Goal: Download file/media

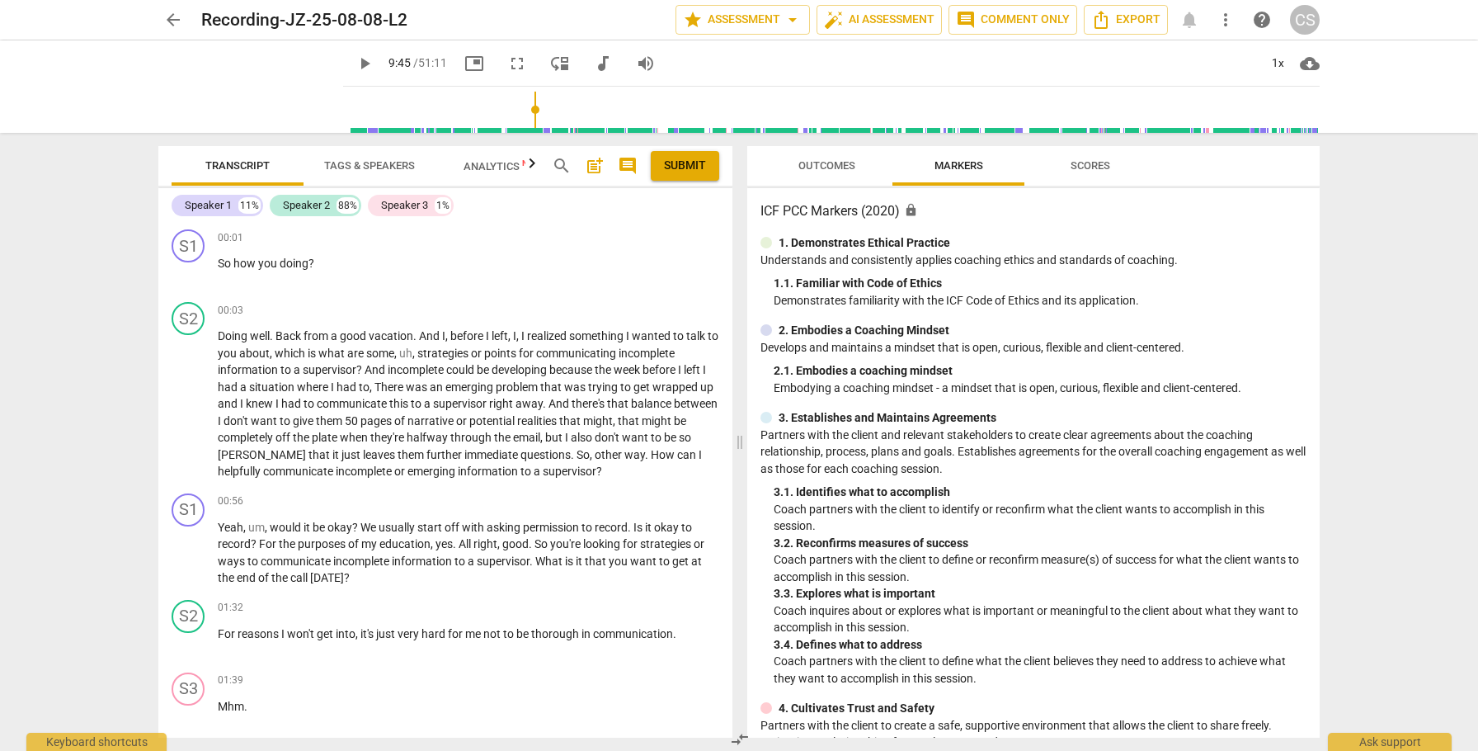
scroll to position [2355, 0]
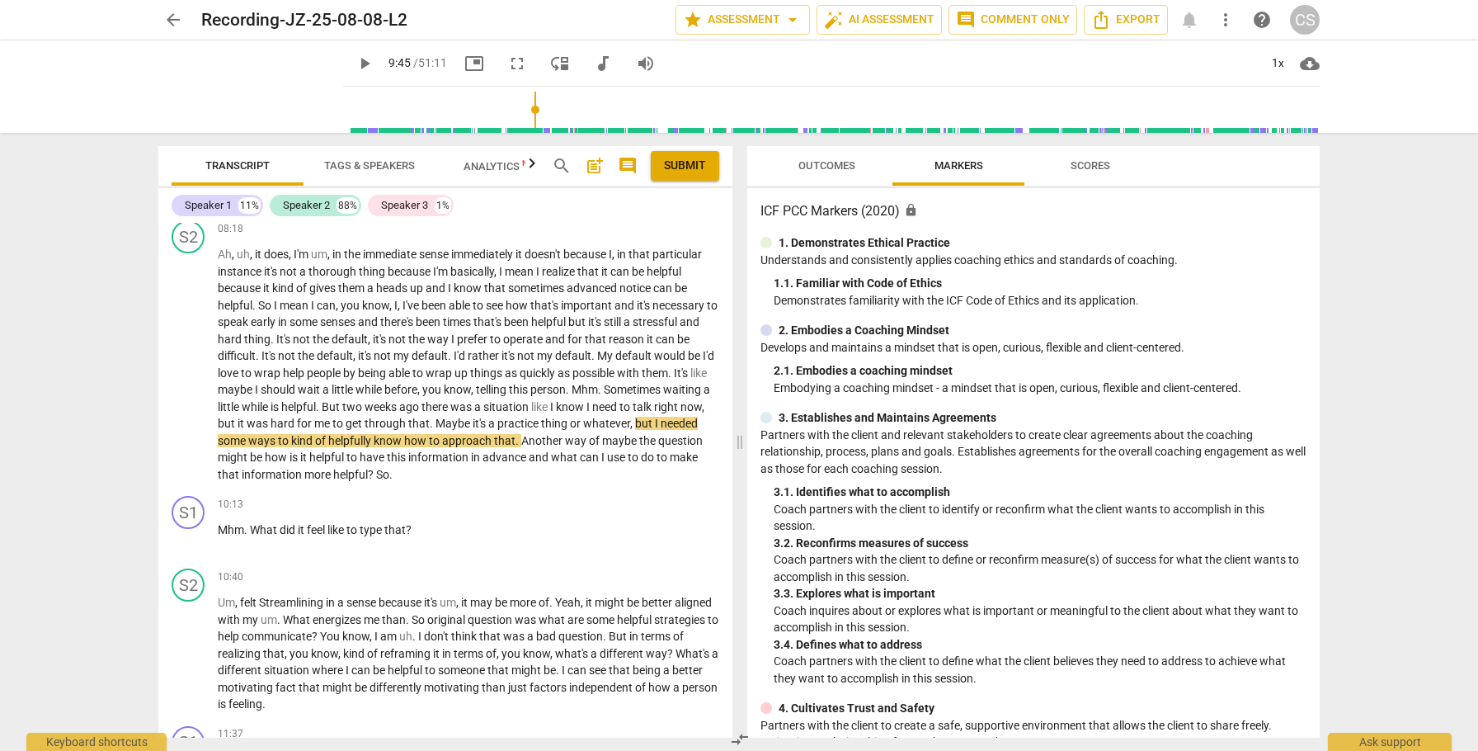
click at [174, 16] on span "arrow_back" at bounding box center [173, 20] width 20 height 20
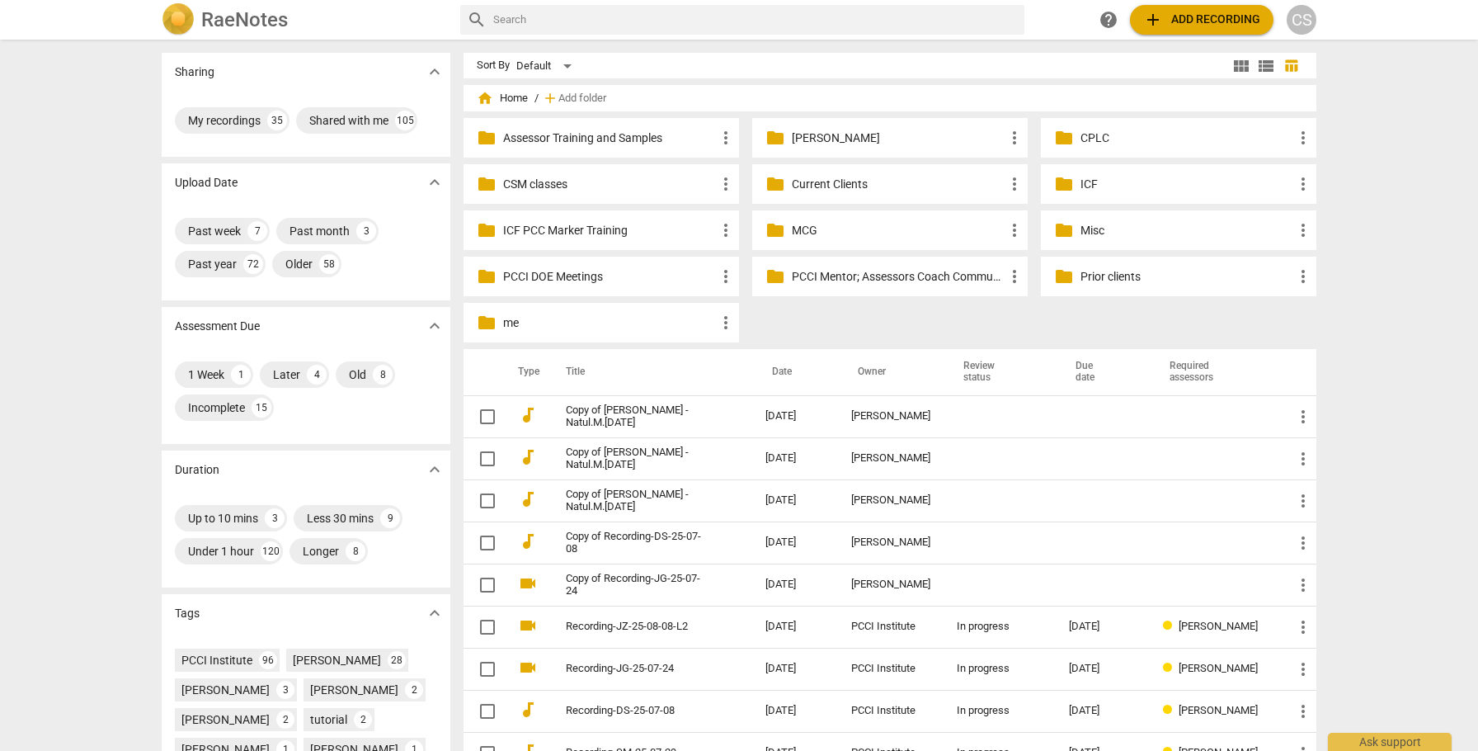
click at [813, 179] on p "Current Clients" at bounding box center [898, 184] width 213 height 17
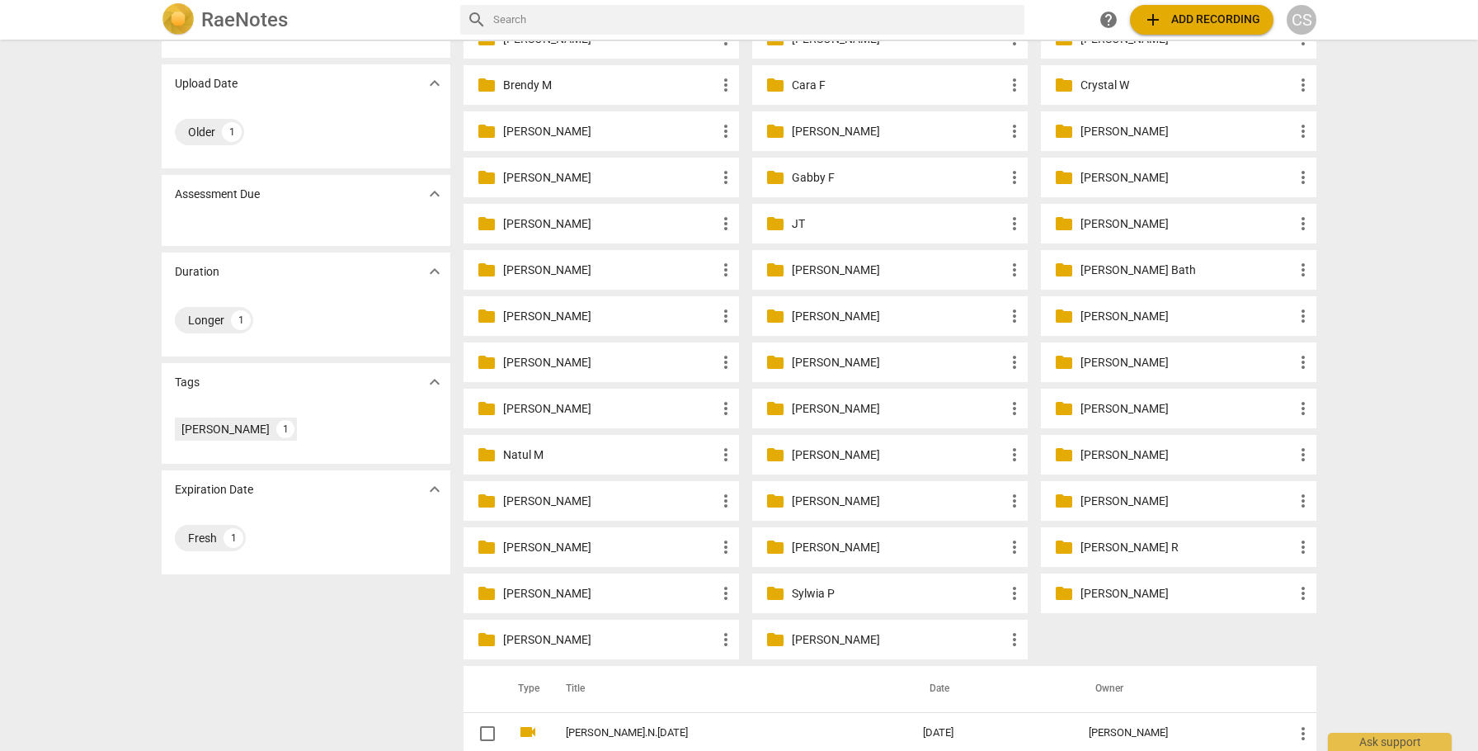
scroll to position [101, 0]
click at [554, 405] on p "[PERSON_NAME]" at bounding box center [609, 406] width 213 height 17
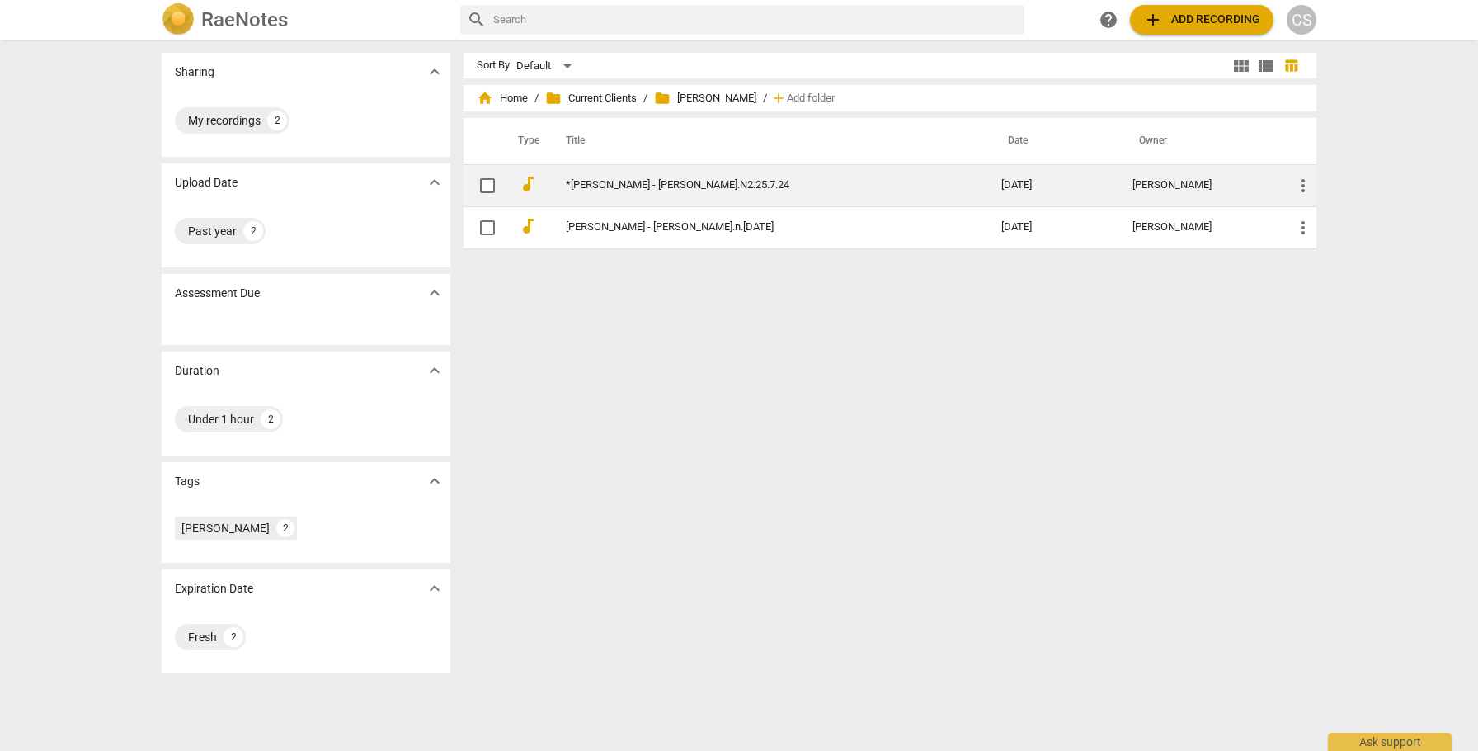
click at [652, 182] on link "*[PERSON_NAME] - [PERSON_NAME].N2.25.7.24" at bounding box center [754, 185] width 376 height 12
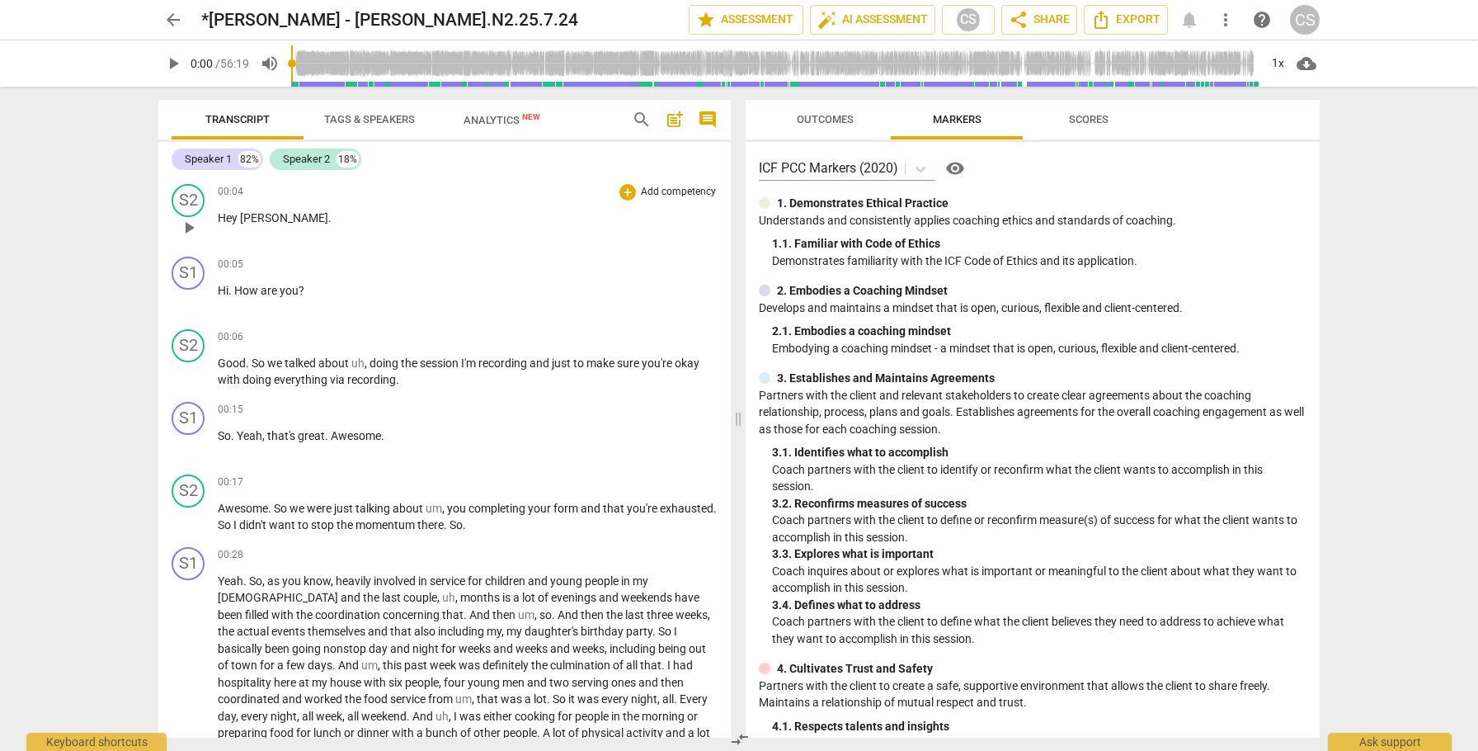
scroll to position [152, 0]
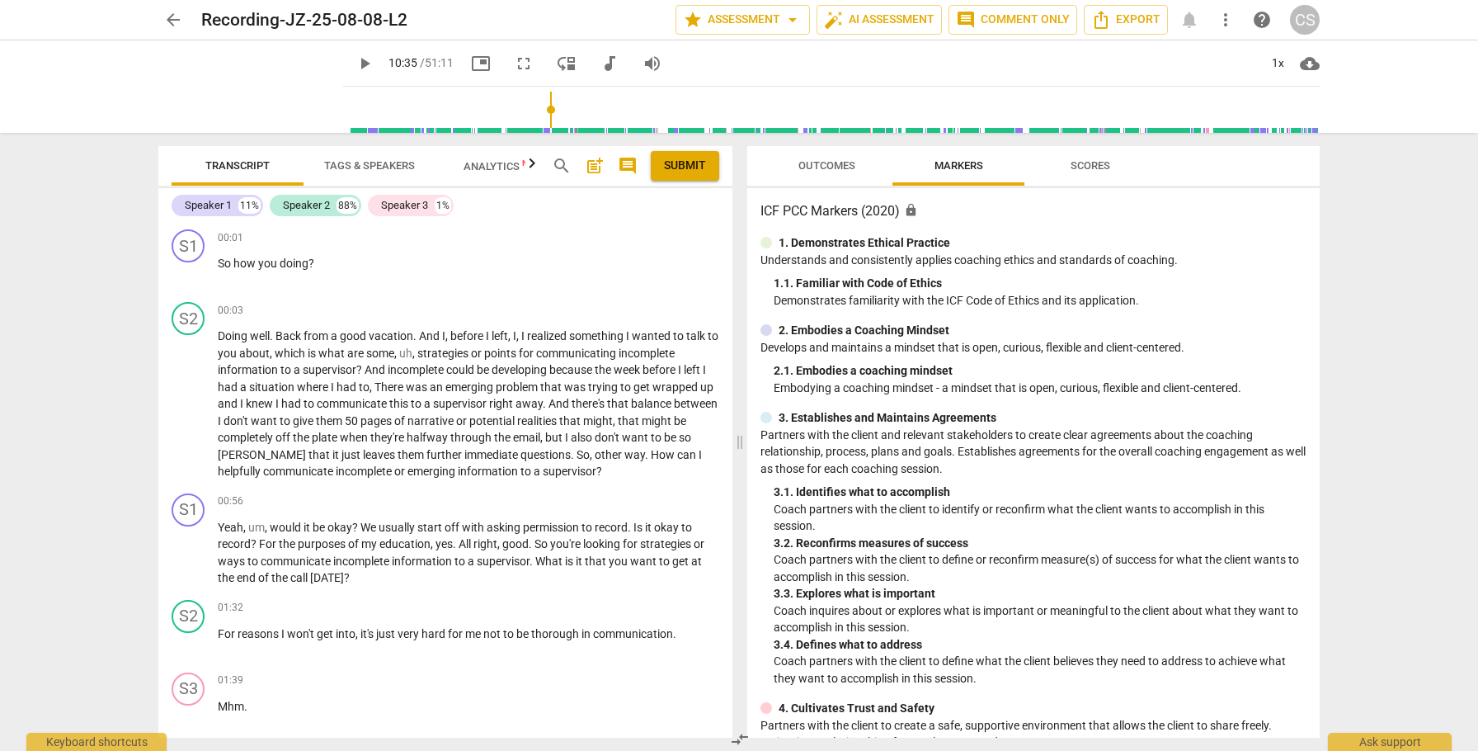
scroll to position [2385, 0]
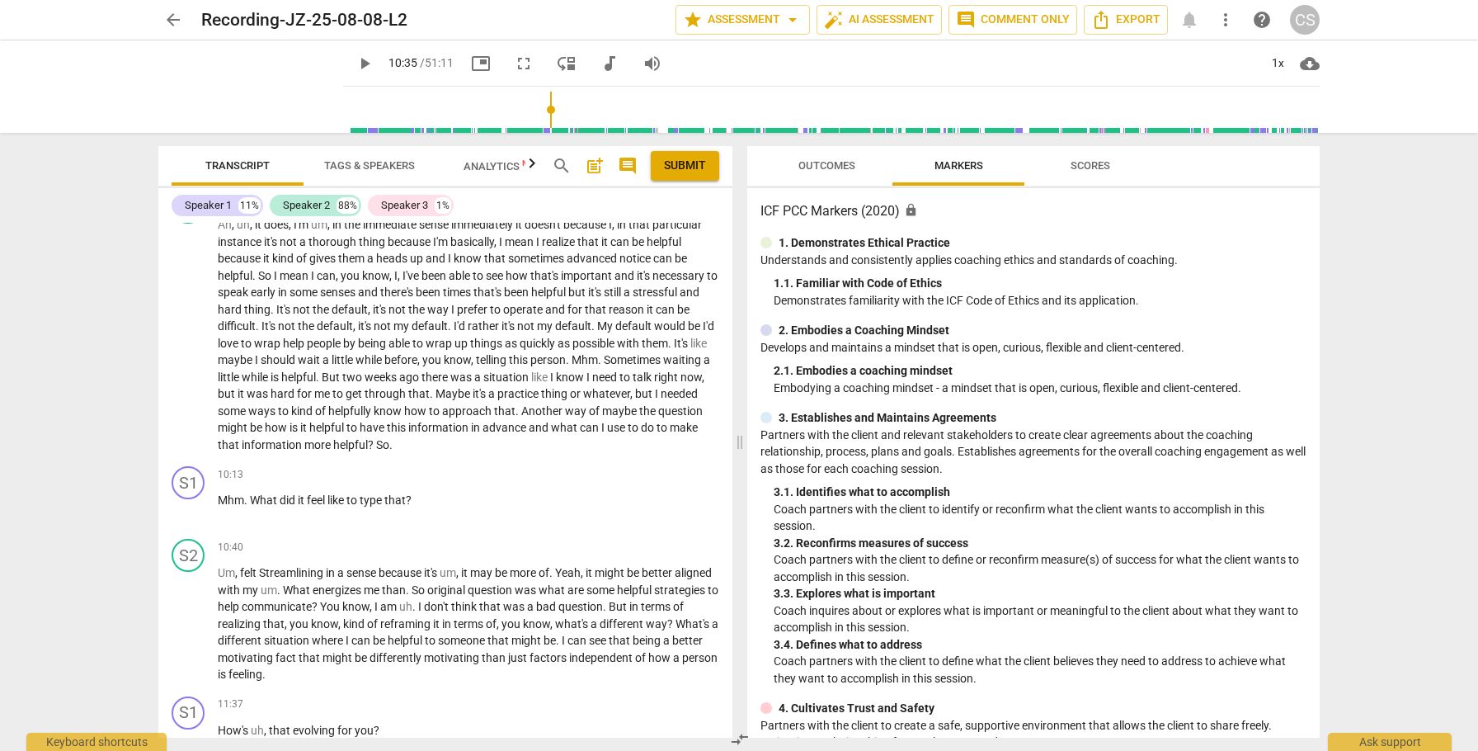
click at [169, 10] on span "arrow_back" at bounding box center [173, 20] width 20 height 20
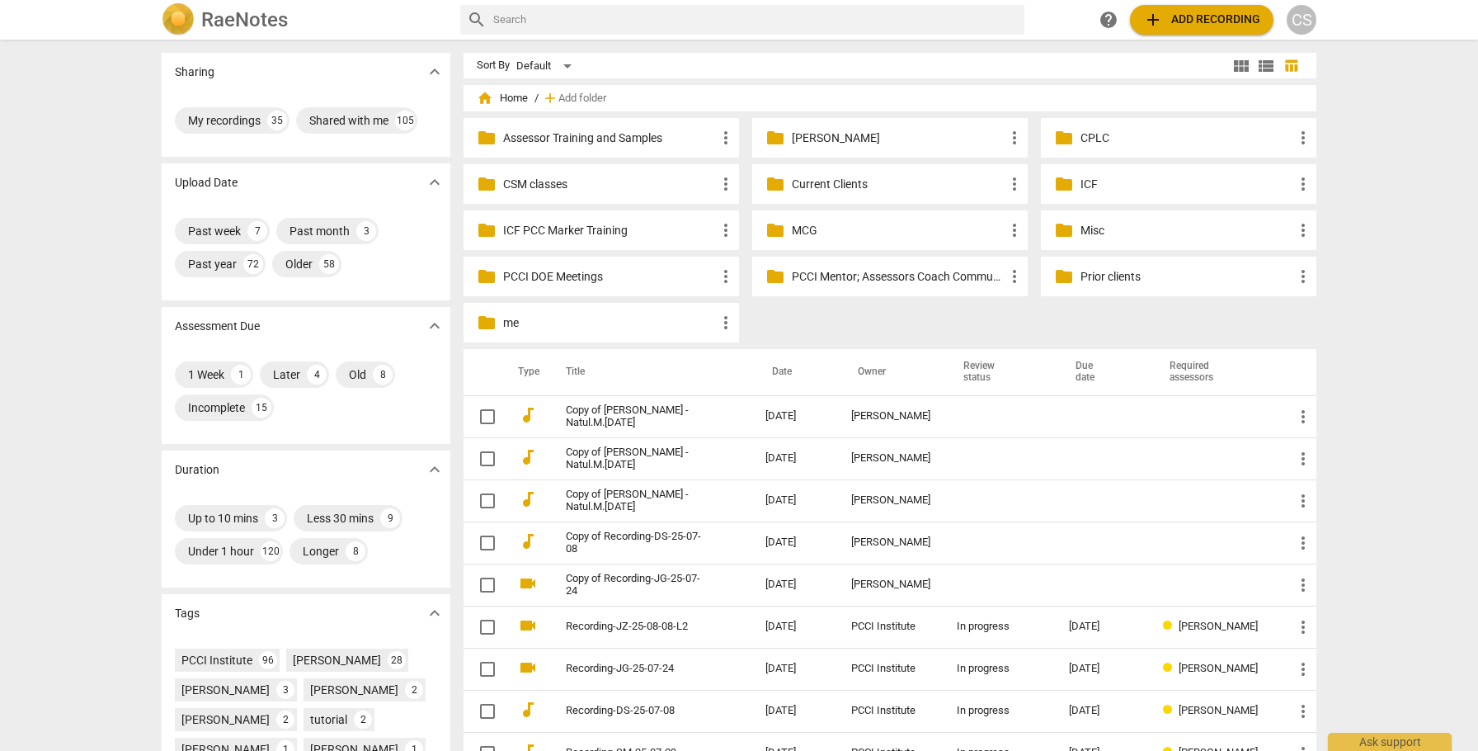
click at [516, 101] on span "home Home" at bounding box center [502, 98] width 51 height 16
click at [507, 93] on span "home Home" at bounding box center [502, 98] width 51 height 16
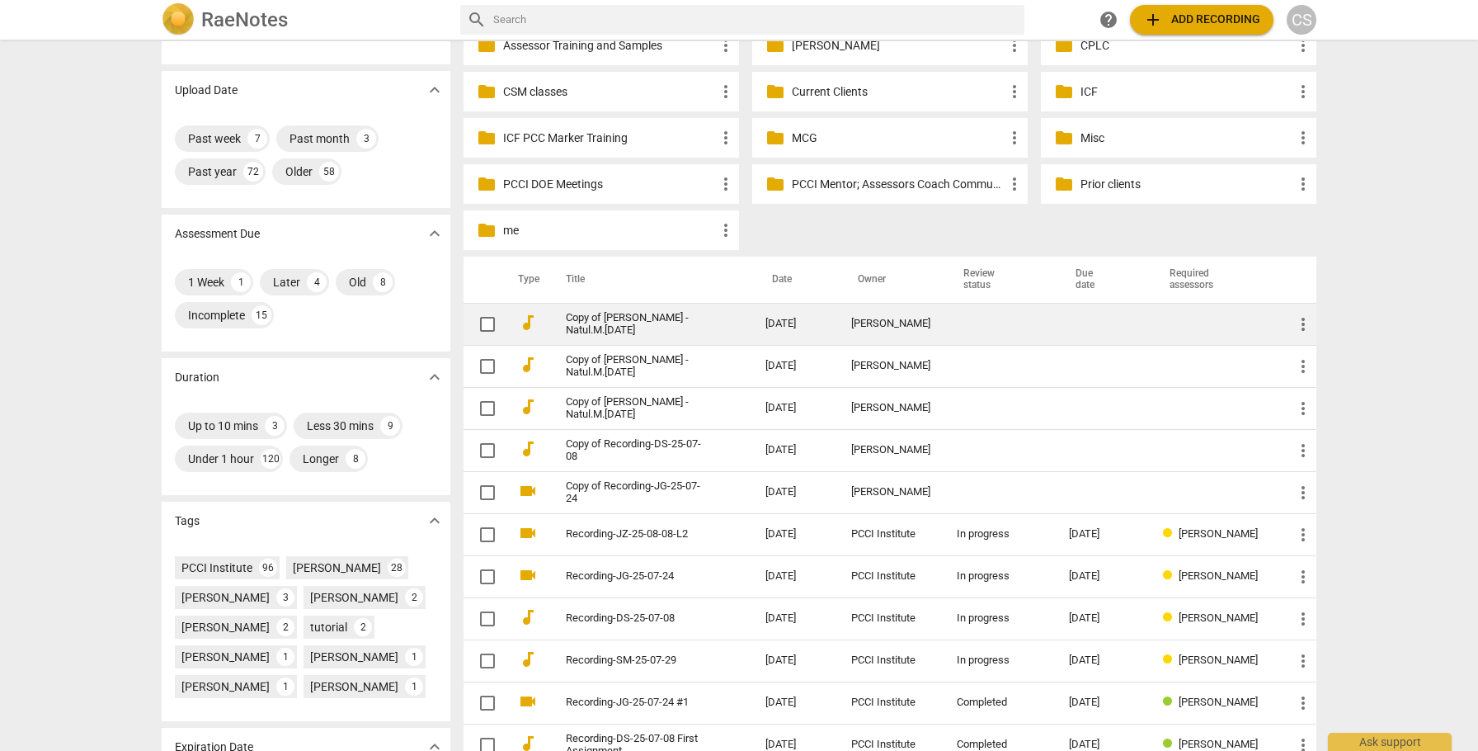
scroll to position [111, 0]
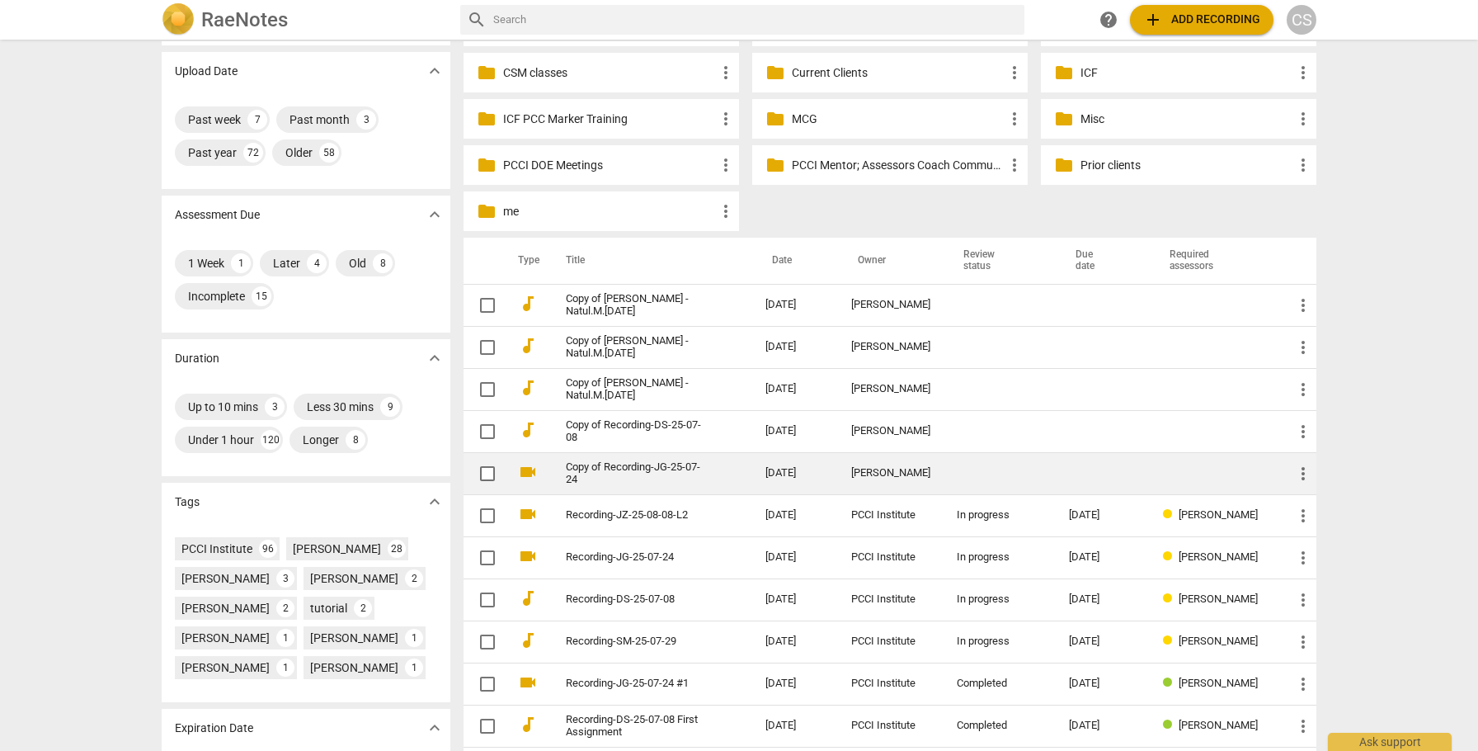
click at [732, 466] on td "Copy of Recording-JG-25-07-24" at bounding box center [649, 473] width 206 height 42
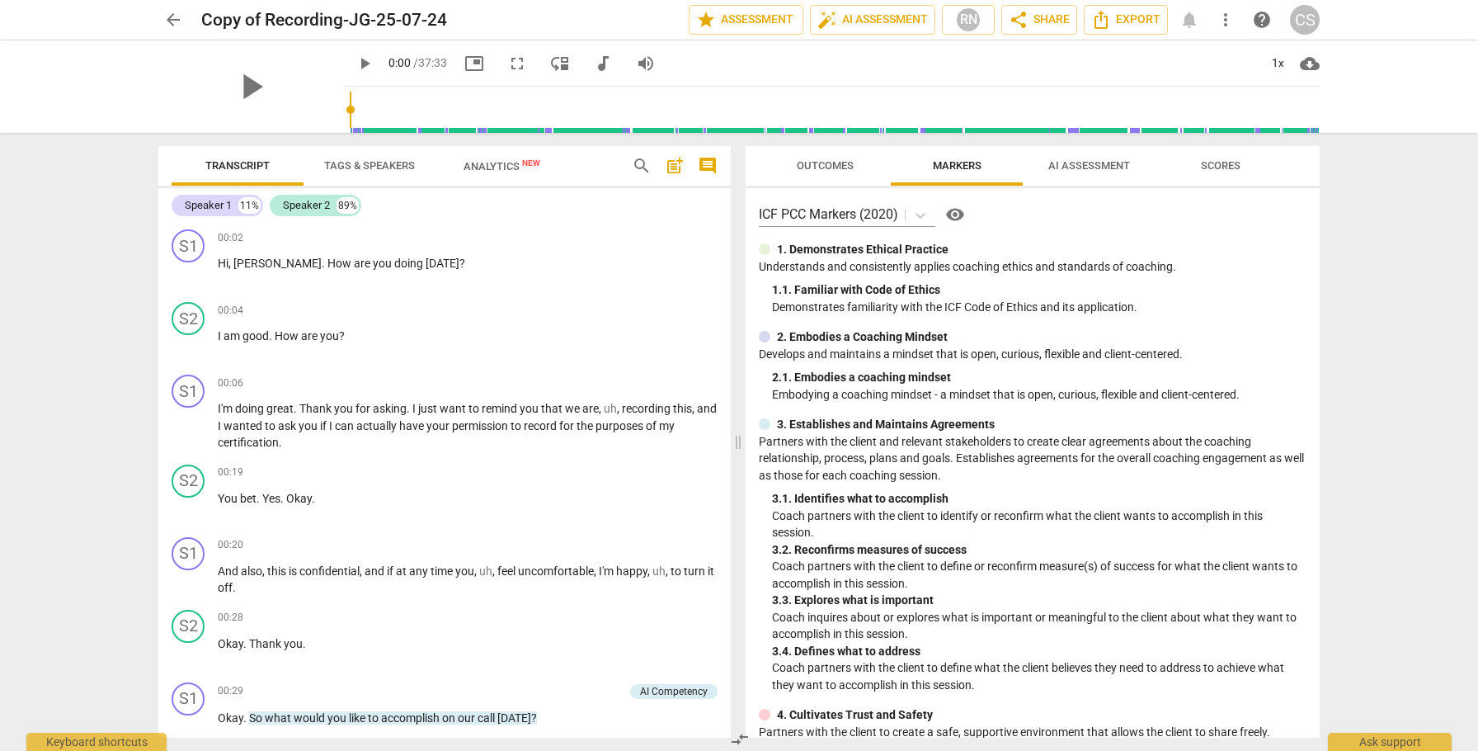
click at [1077, 167] on span "AI Assessment" at bounding box center [1090, 165] width 82 height 12
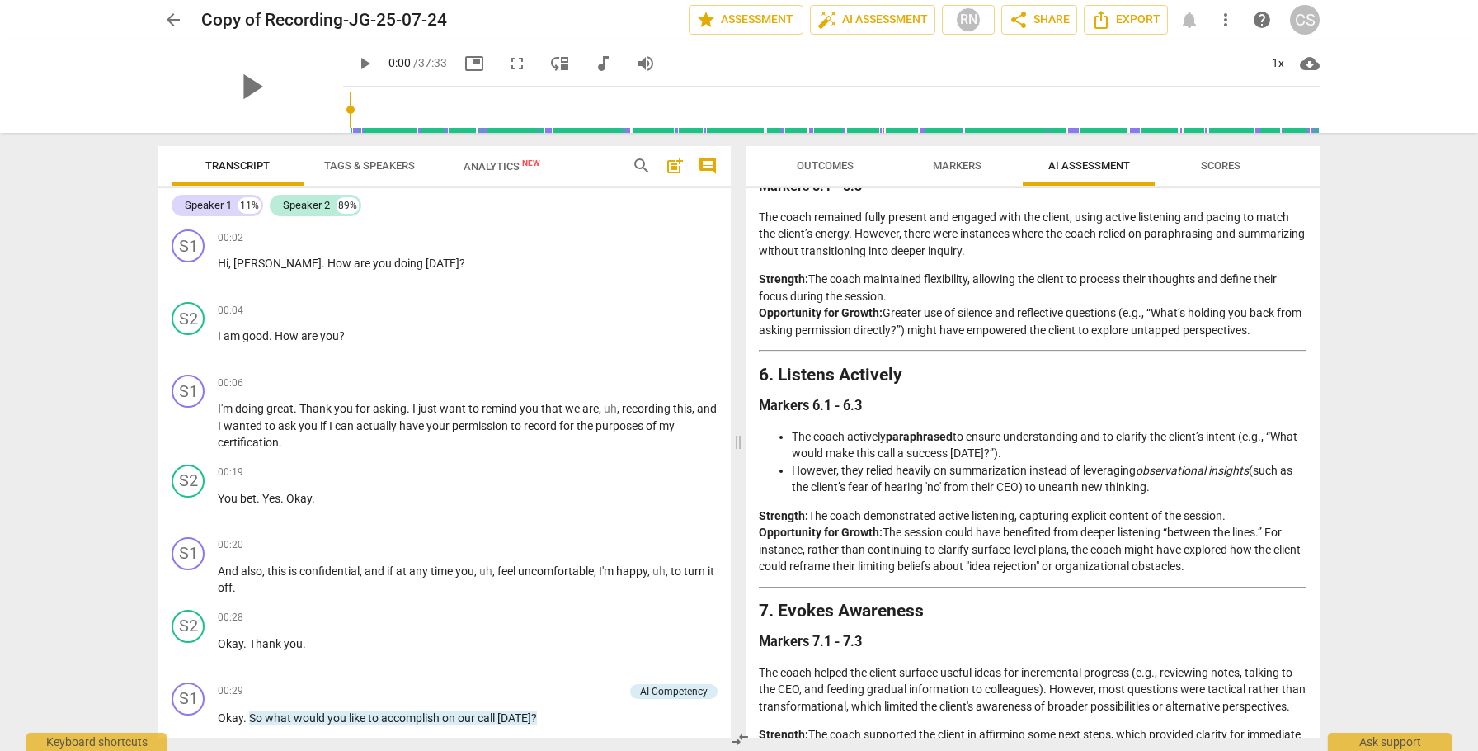
scroll to position [1294, 0]
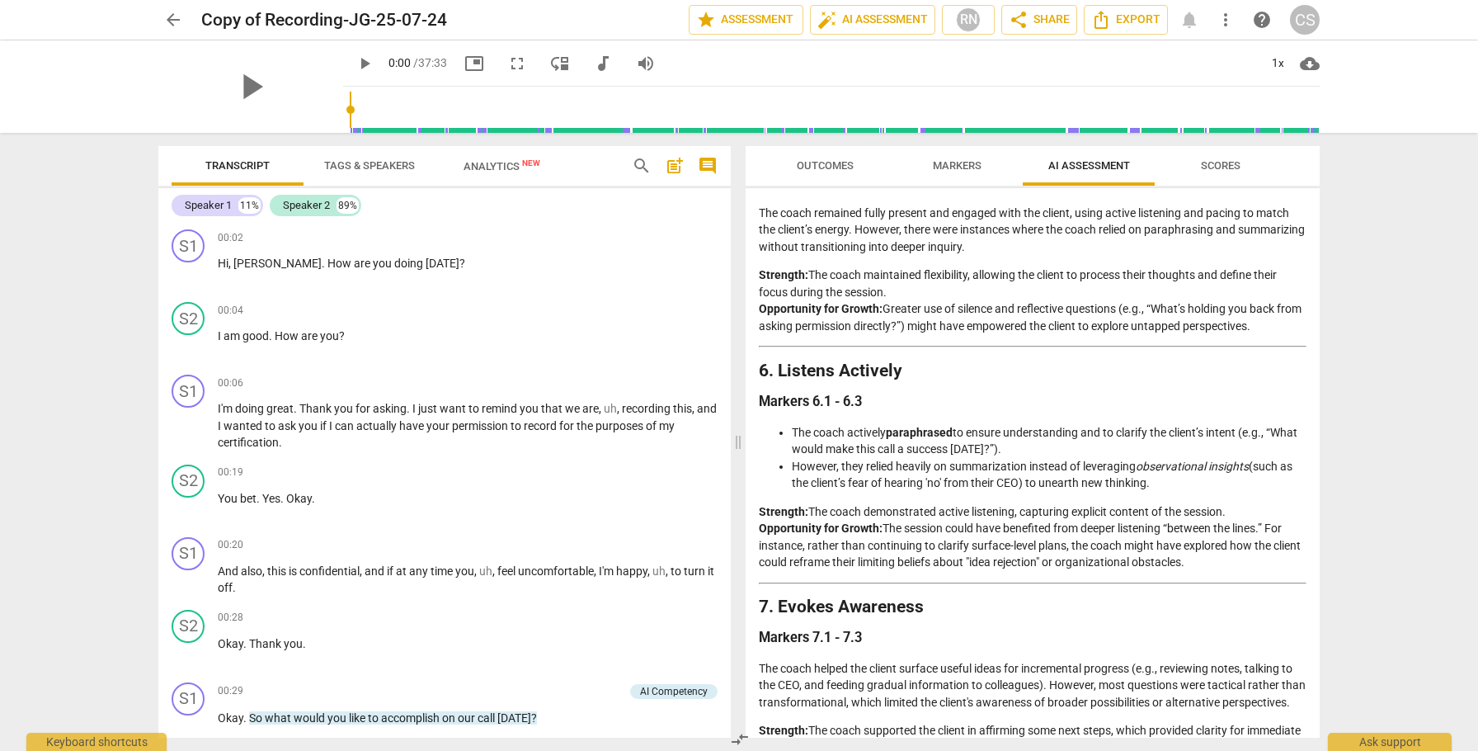
click at [174, 19] on span "arrow_back" at bounding box center [173, 20] width 20 height 20
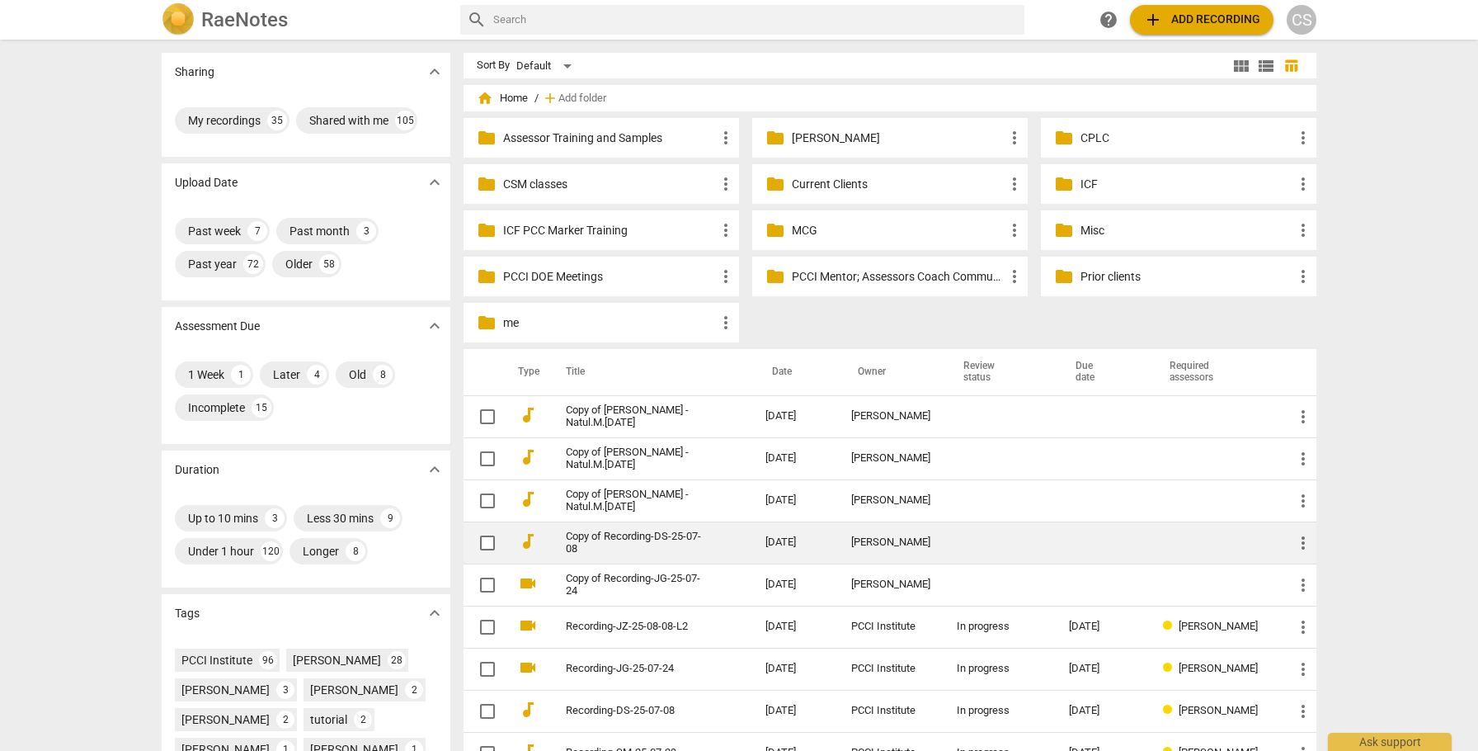
click at [815, 535] on td "[DATE]" at bounding box center [795, 542] width 86 height 42
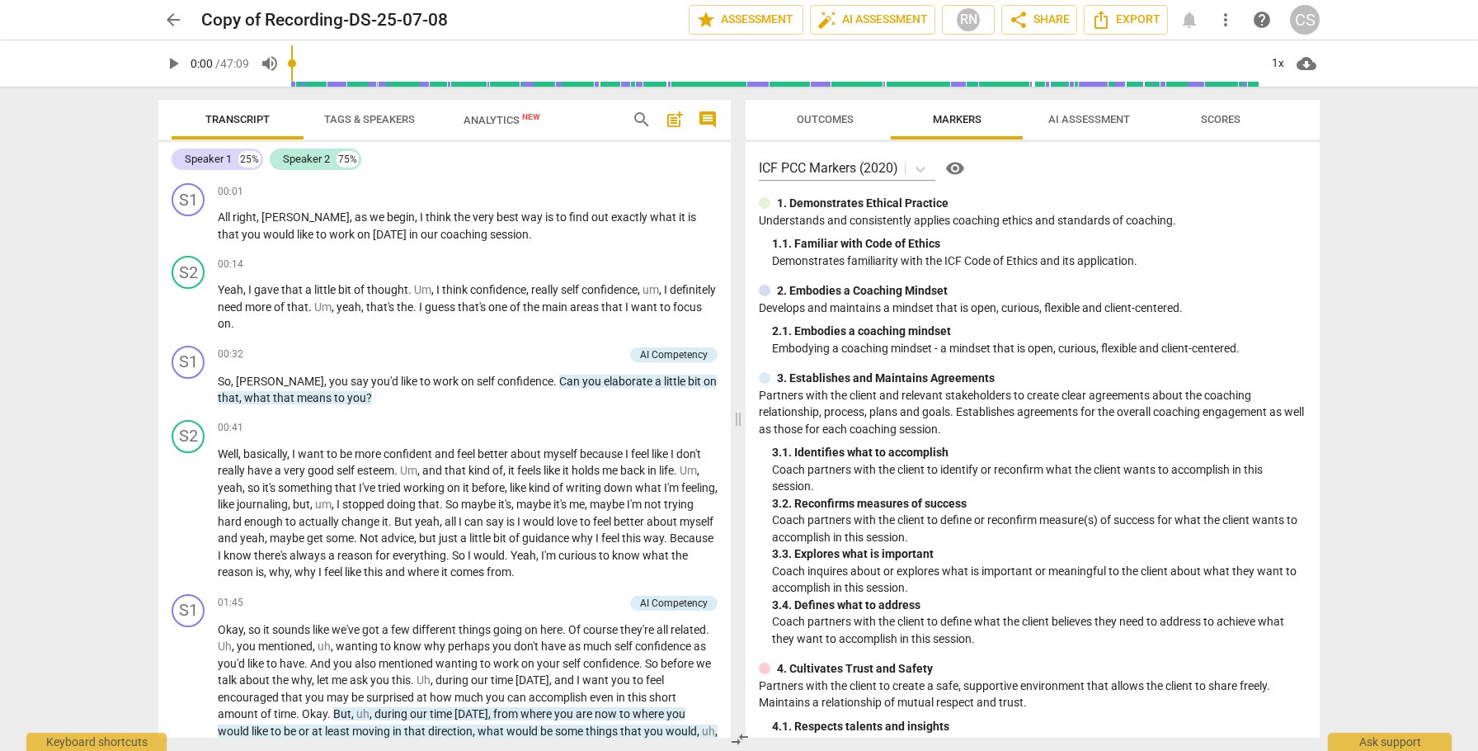
click at [1060, 115] on span "AI Assessment" at bounding box center [1090, 119] width 82 height 12
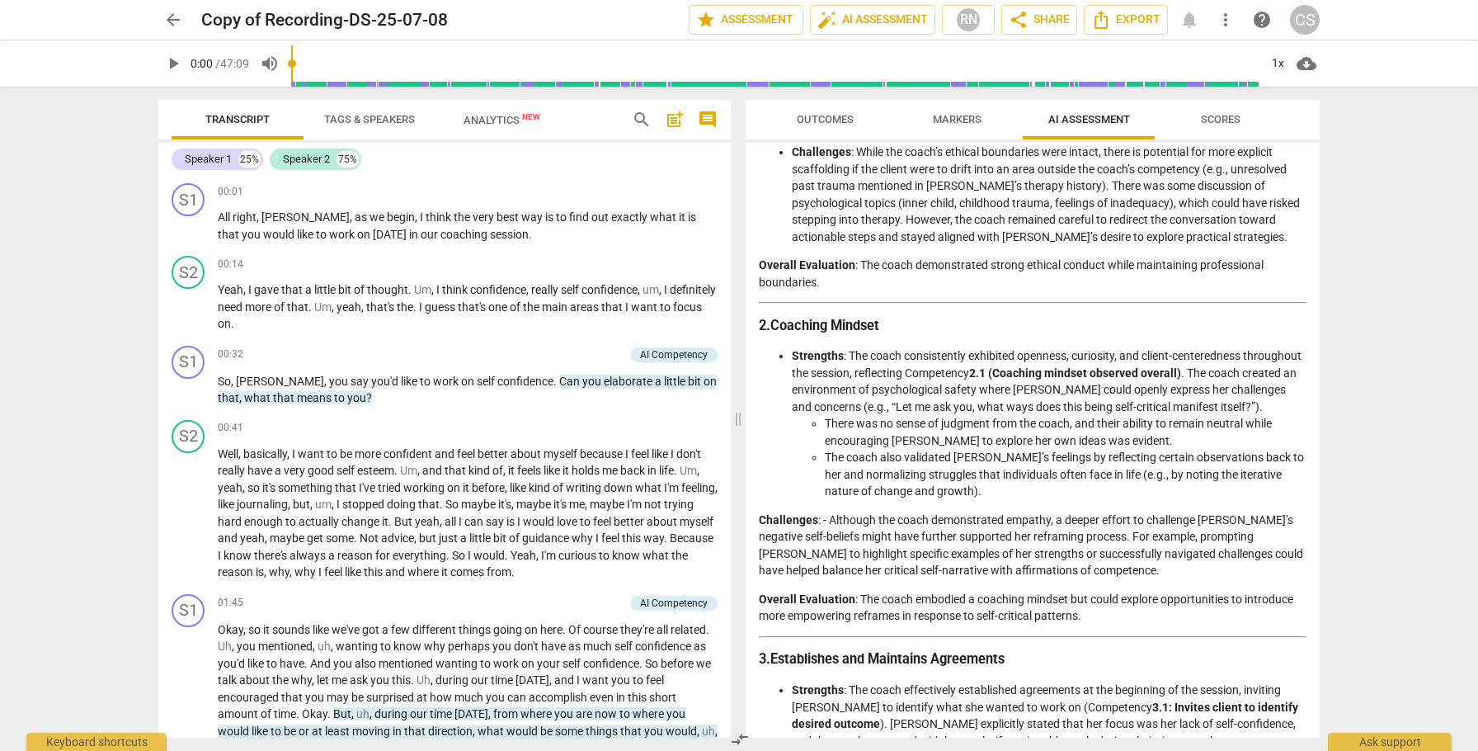
scroll to position [277, 0]
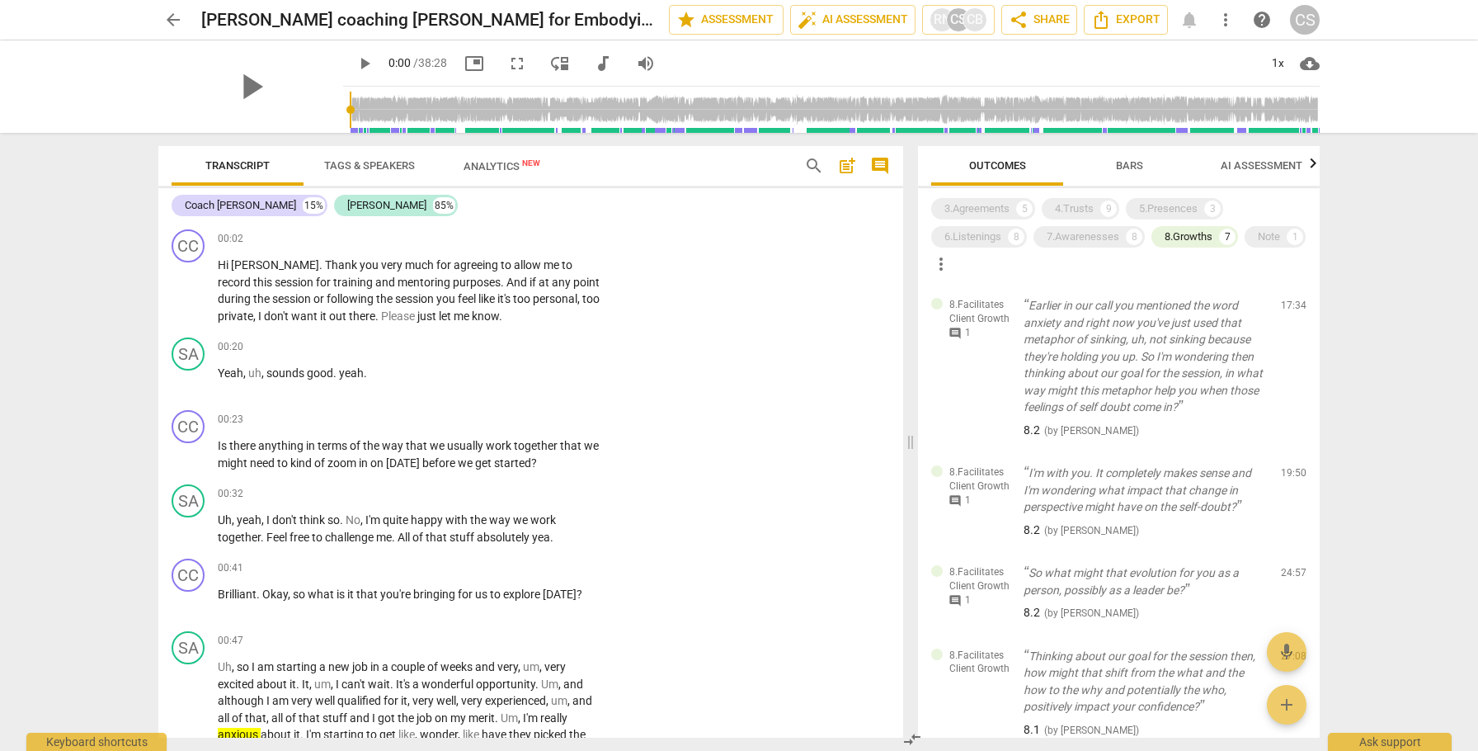
scroll to position [376, 0]
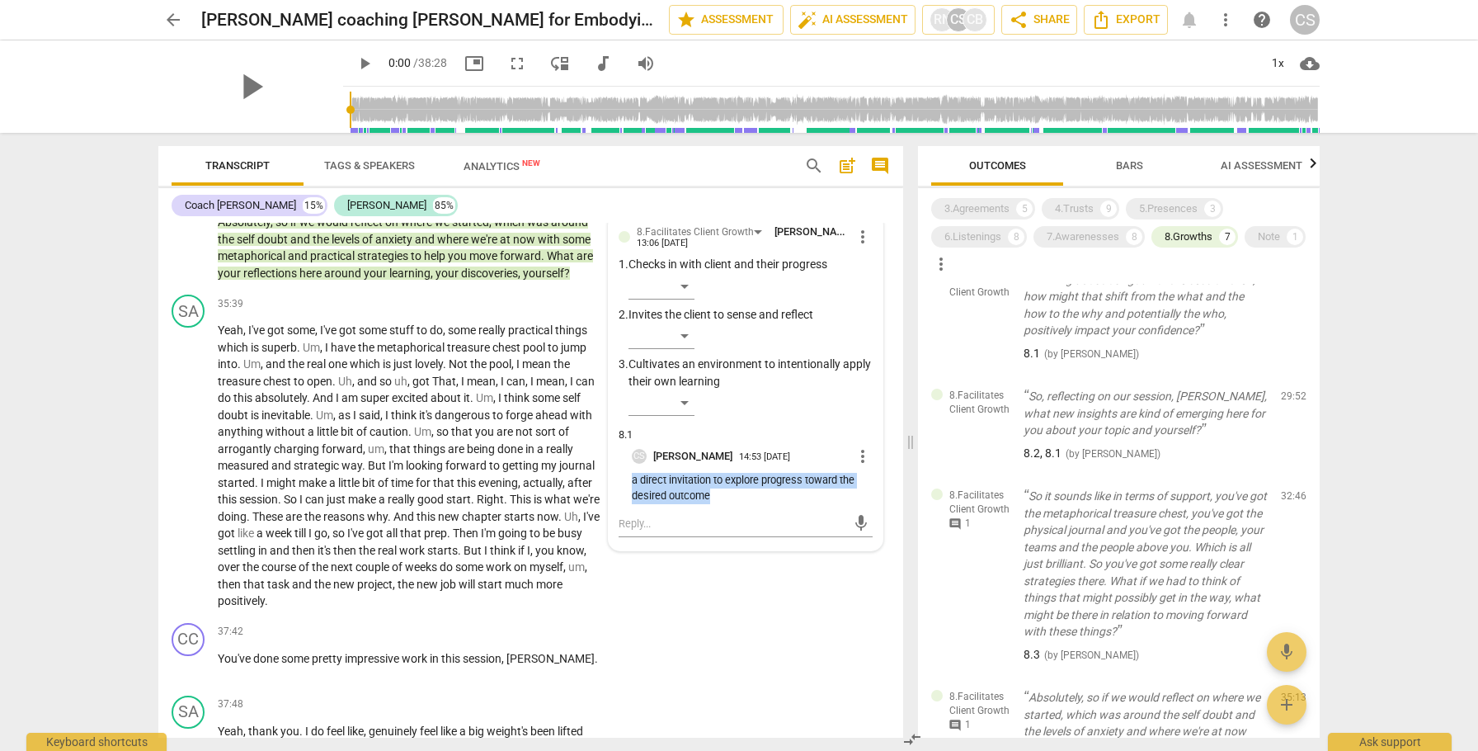
click at [171, 16] on span "arrow_back" at bounding box center [173, 20] width 20 height 20
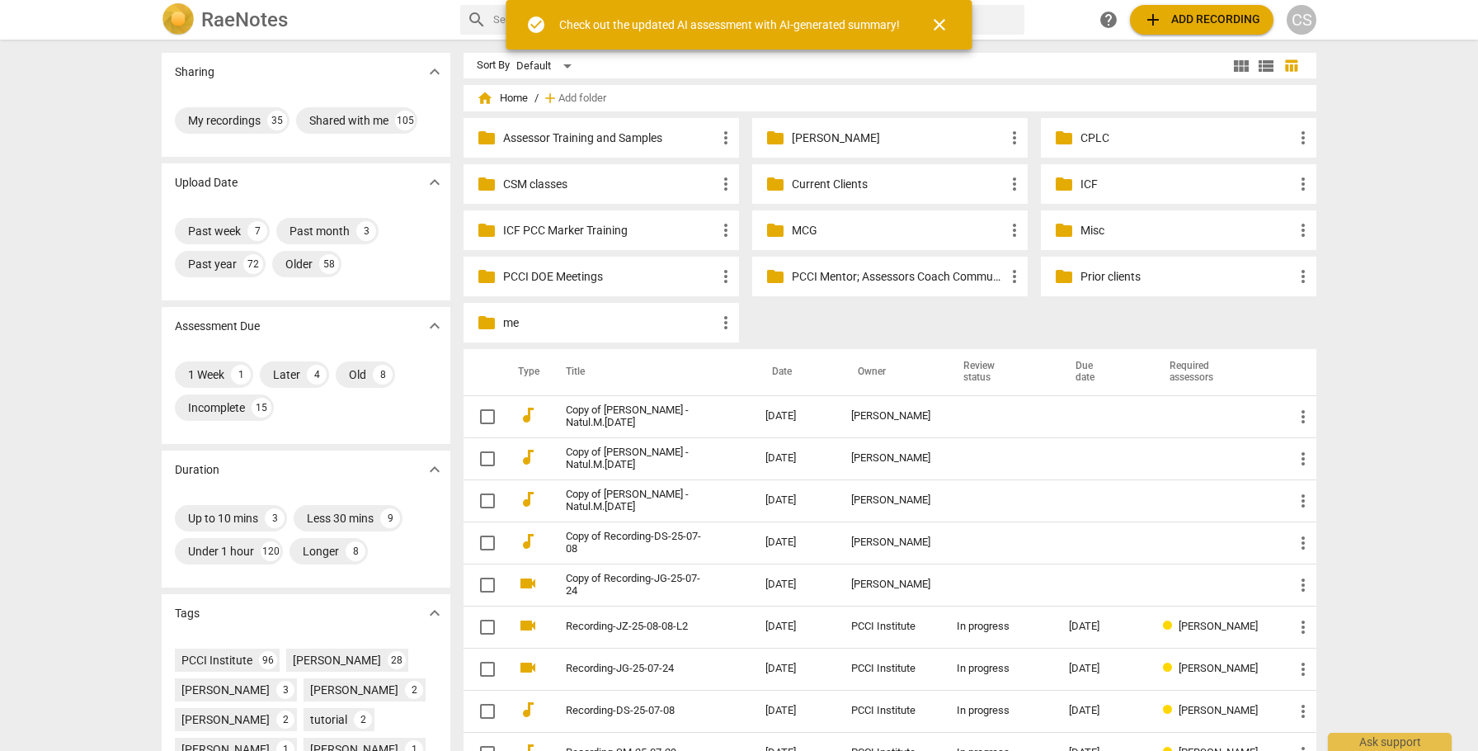
click at [810, 181] on p "Current Clients" at bounding box center [898, 184] width 213 height 17
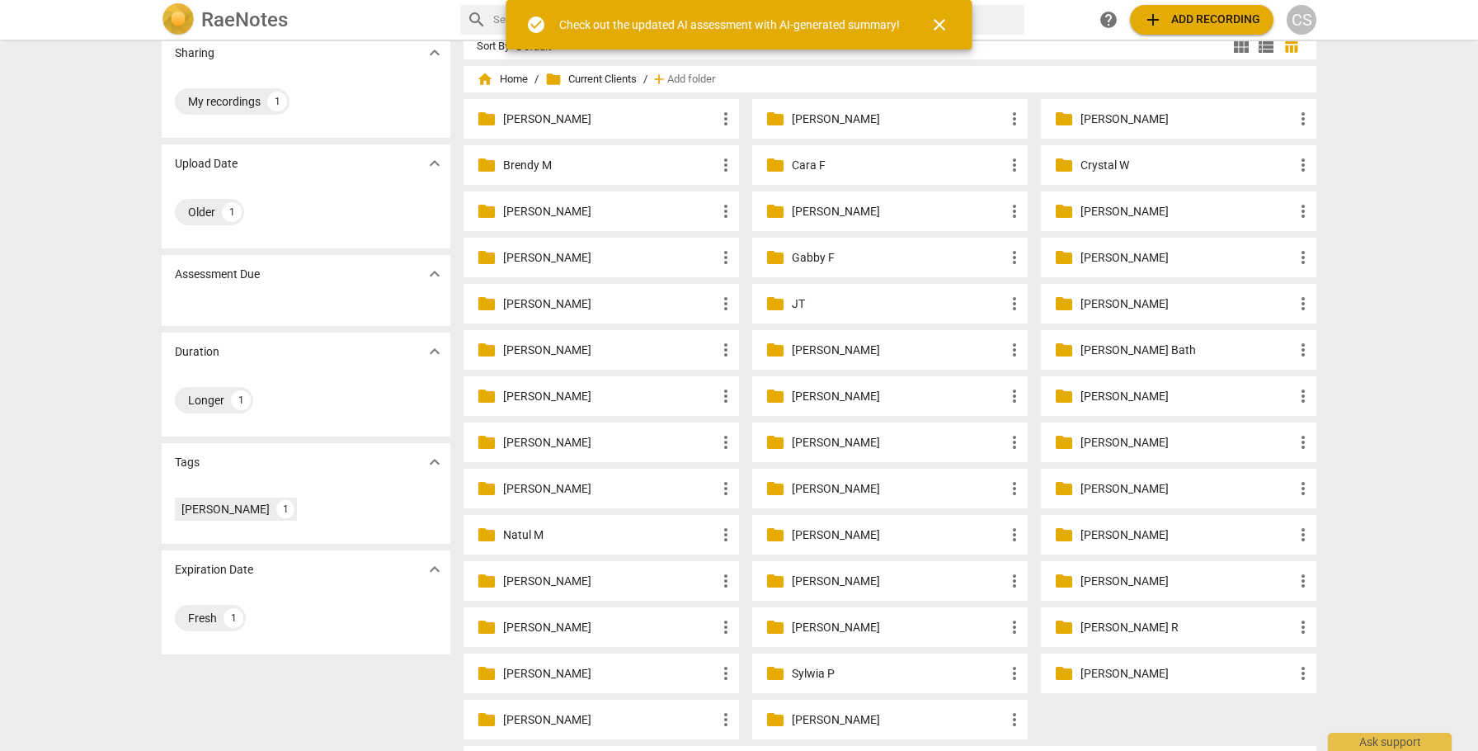
scroll to position [20, 0]
click at [563, 490] on p "Linda Neiman" at bounding box center [609, 487] width 213 height 17
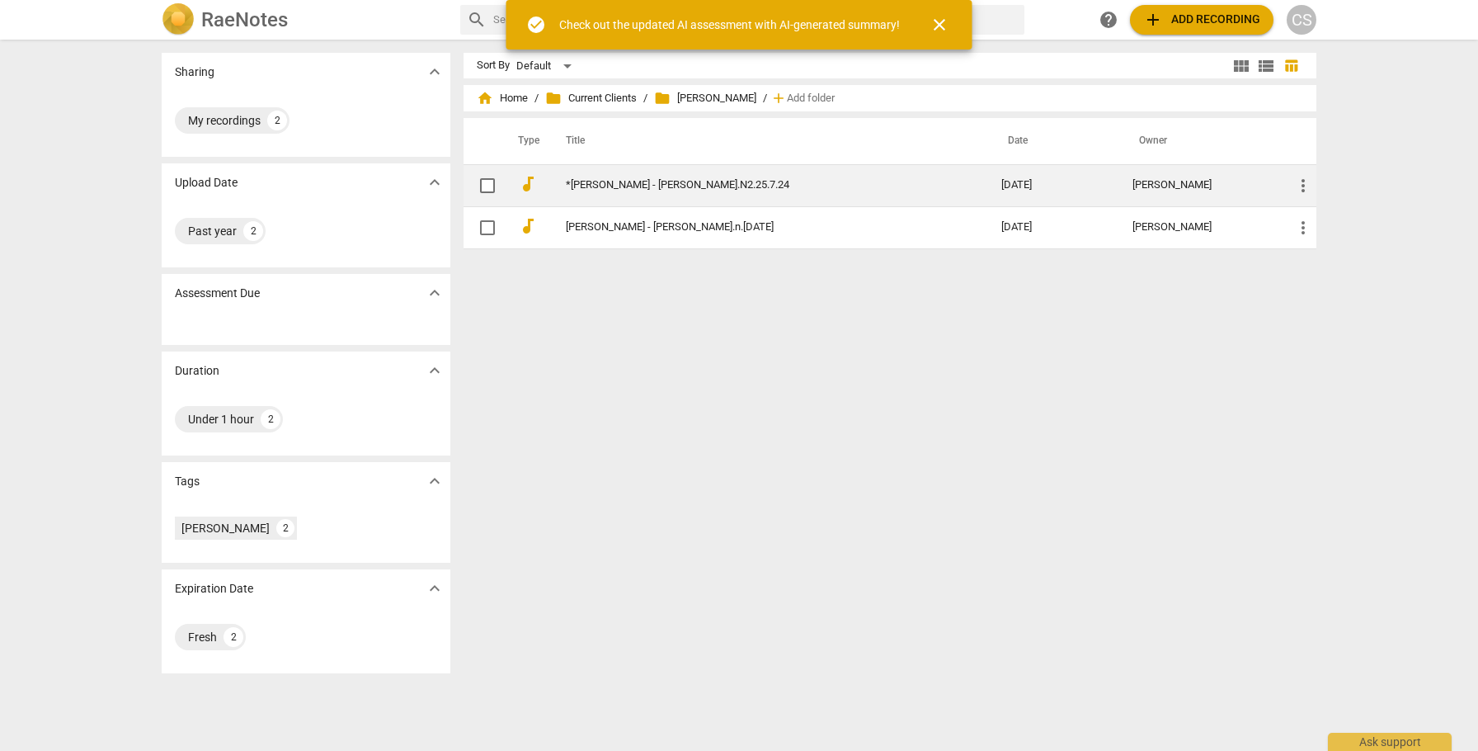
click at [684, 183] on link "*Linda Nieman - Linda.N2.25.7.24" at bounding box center [754, 185] width 376 height 12
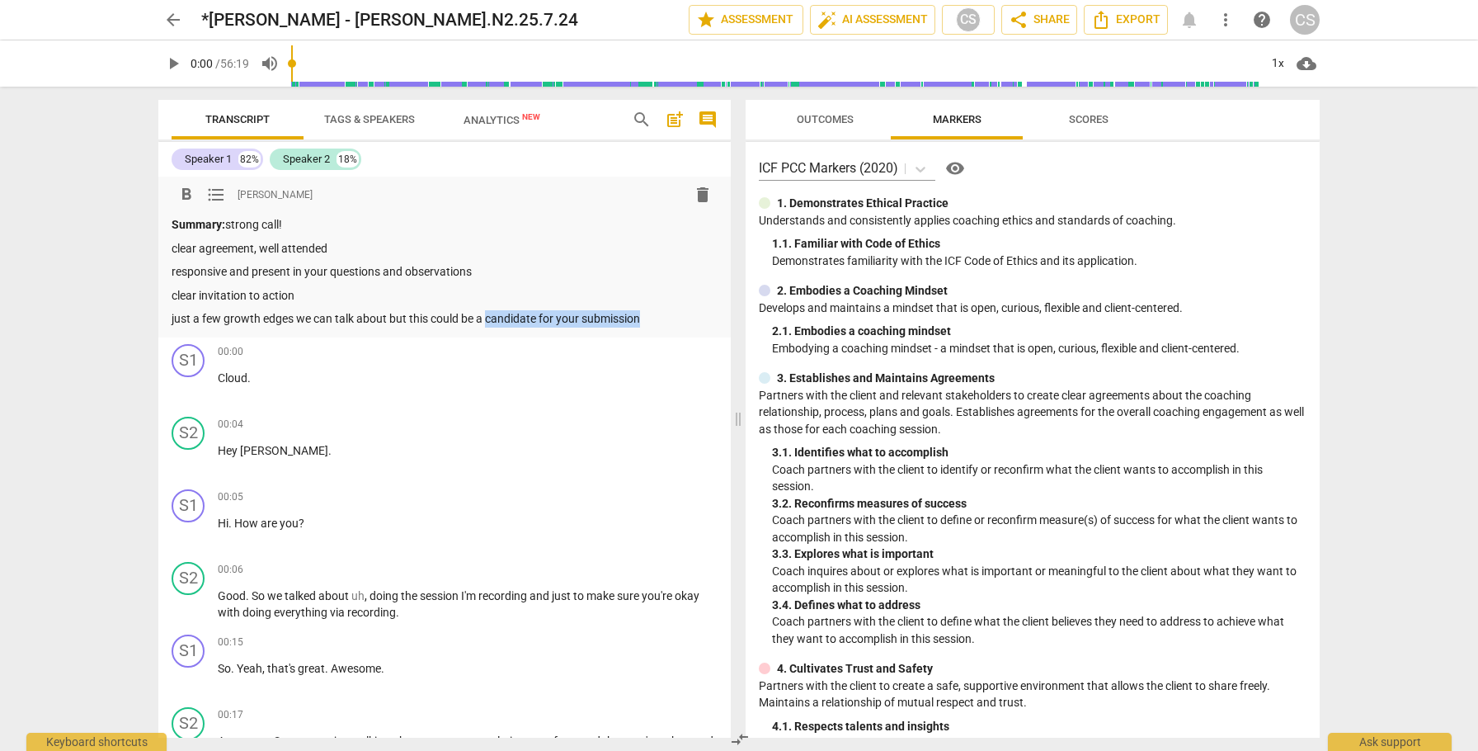
drag, startPoint x: 486, startPoint y: 319, endPoint x: 647, endPoint y: 316, distance: 160.9
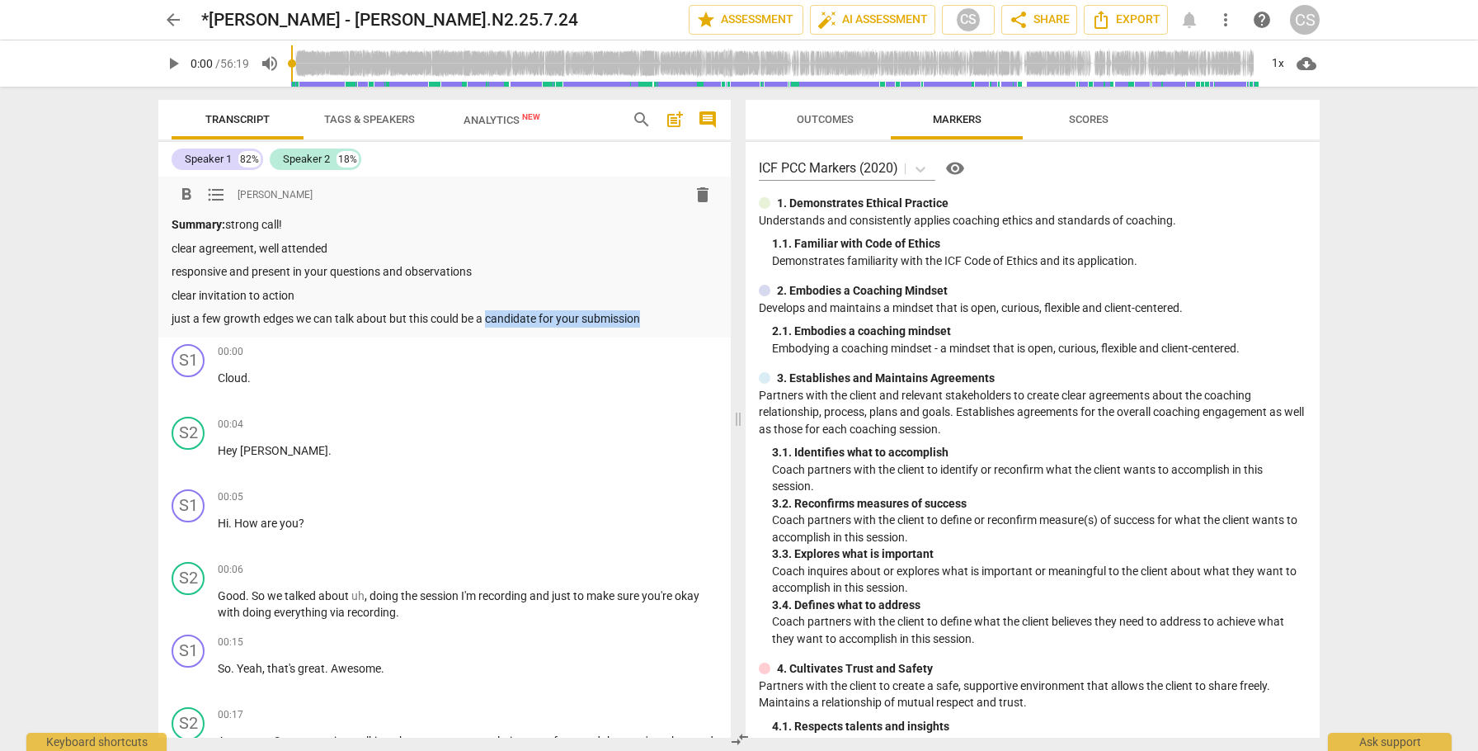
click at [647, 318] on p "just a few growth edges we can talk about but this could be a candidate for you…" at bounding box center [445, 318] width 546 height 17
click at [667, 257] on div "Summary: strong call! clear agreement, well attended responsive and present in …" at bounding box center [445, 271] width 546 height 111
click at [1132, 20] on span "Export" at bounding box center [1125, 20] width 69 height 20
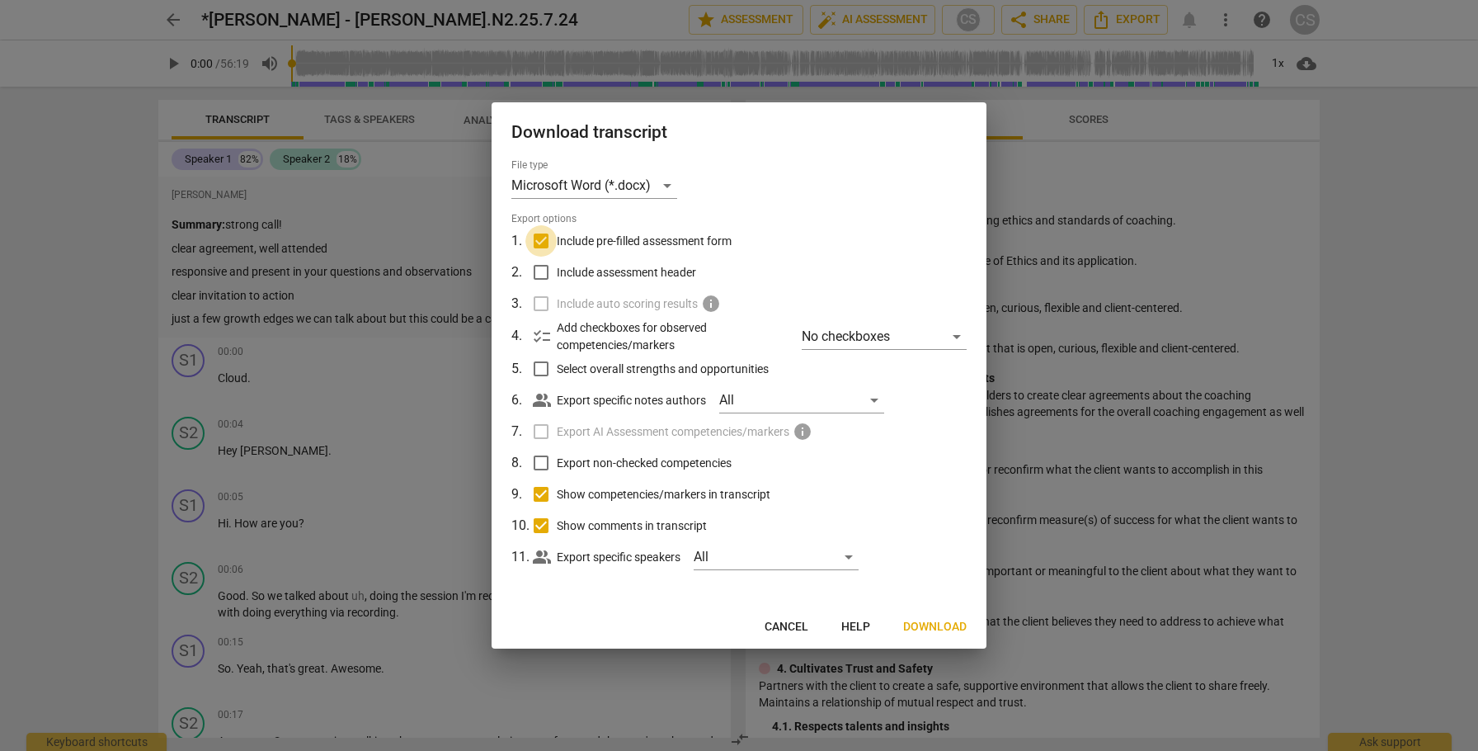
click at [544, 243] on input "Include pre-filled assessment form" at bounding box center [541, 240] width 31 height 31
checkbox input "false"
click at [543, 493] on input "Show competencies/markers in transcript" at bounding box center [541, 493] width 31 height 31
checkbox input "false"
click at [540, 526] on input "Show comments in transcript" at bounding box center [541, 525] width 31 height 31
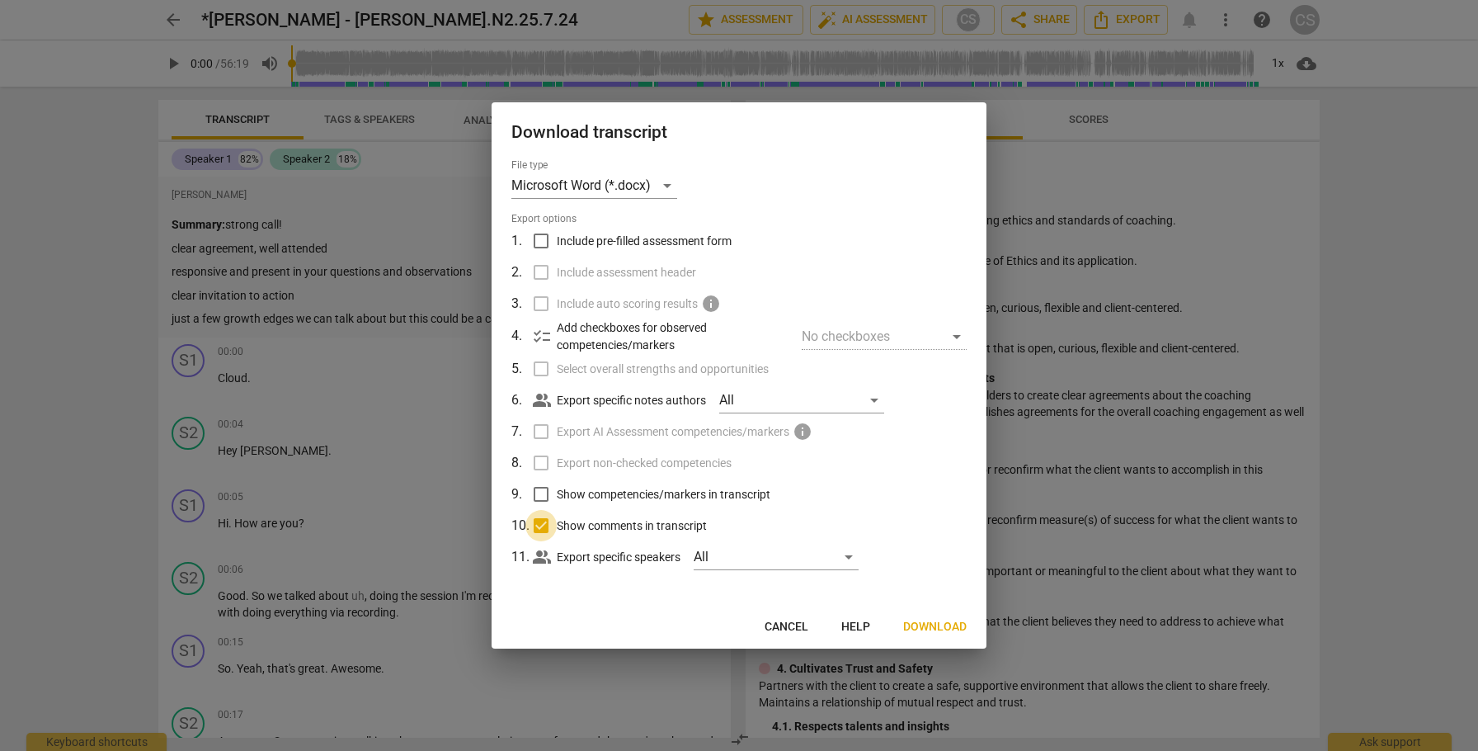
checkbox input "false"
click at [935, 628] on span "Download" at bounding box center [935, 627] width 64 height 16
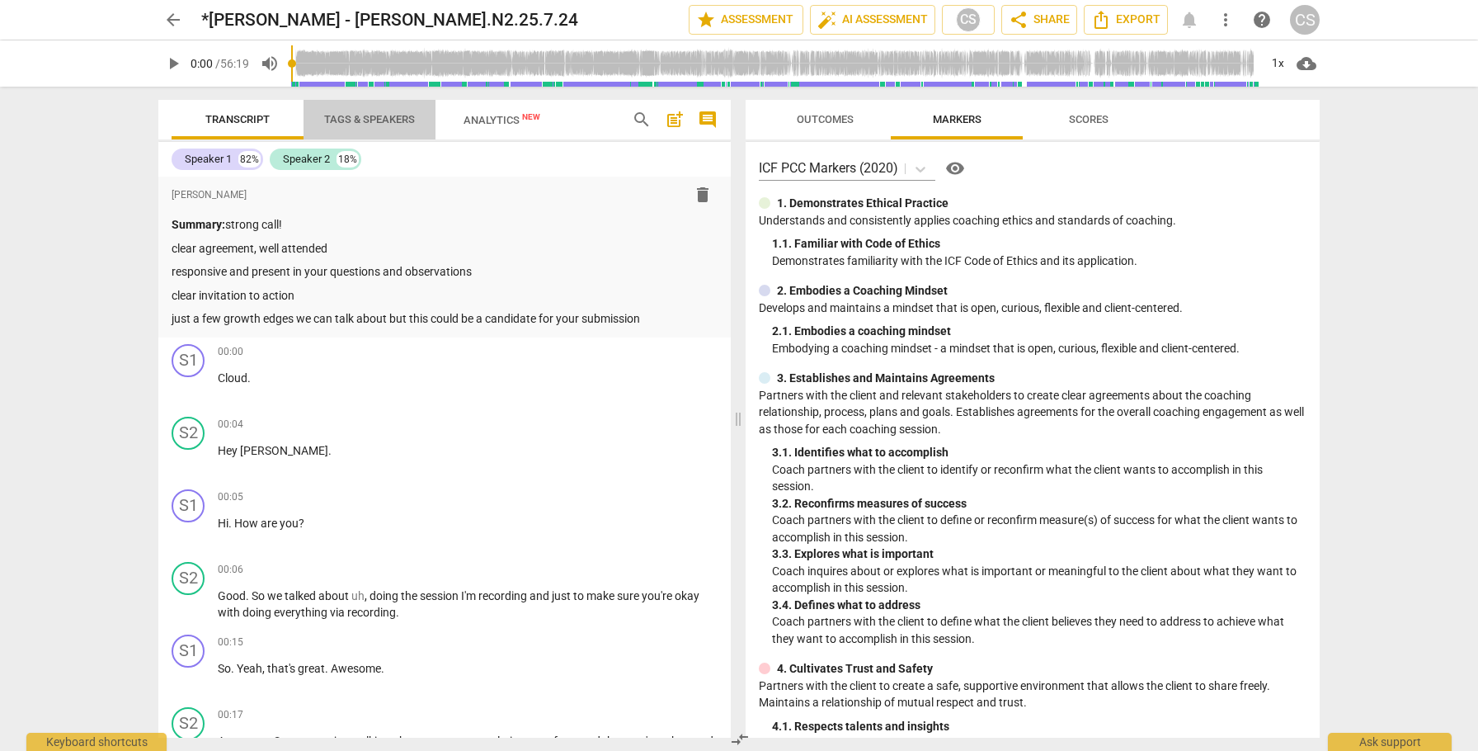
click at [365, 121] on span "Tags & Speakers" at bounding box center [369, 119] width 91 height 12
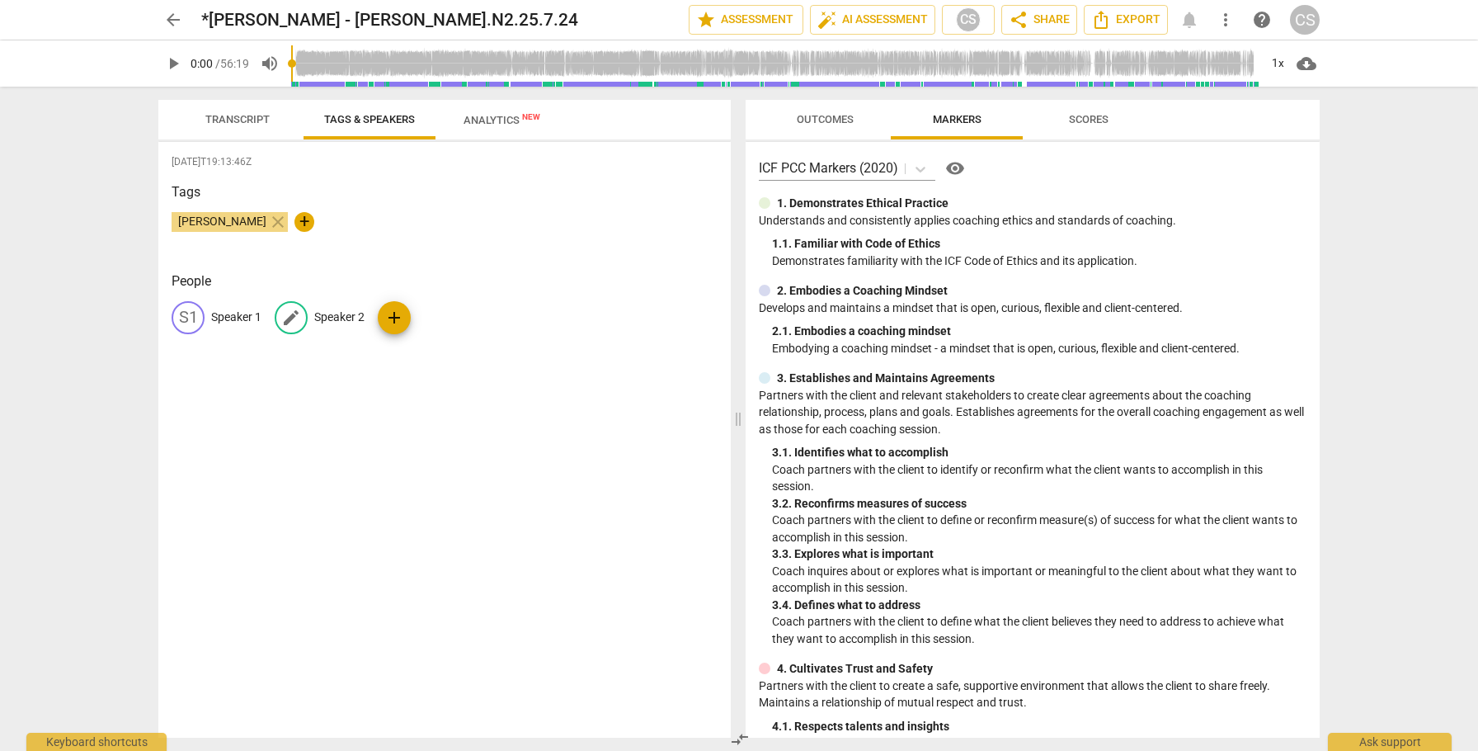
click at [344, 316] on p "Speaker 2" at bounding box center [339, 317] width 50 height 17
type input "coach"
click at [233, 313] on p "Speaker 1" at bounding box center [236, 317] width 50 height 17
type input "client"
click at [353, 384] on div "2025-07-16T19:13:46Z Tags Cindy Schmelzenbach close + People edit client delete…" at bounding box center [444, 440] width 573 height 596
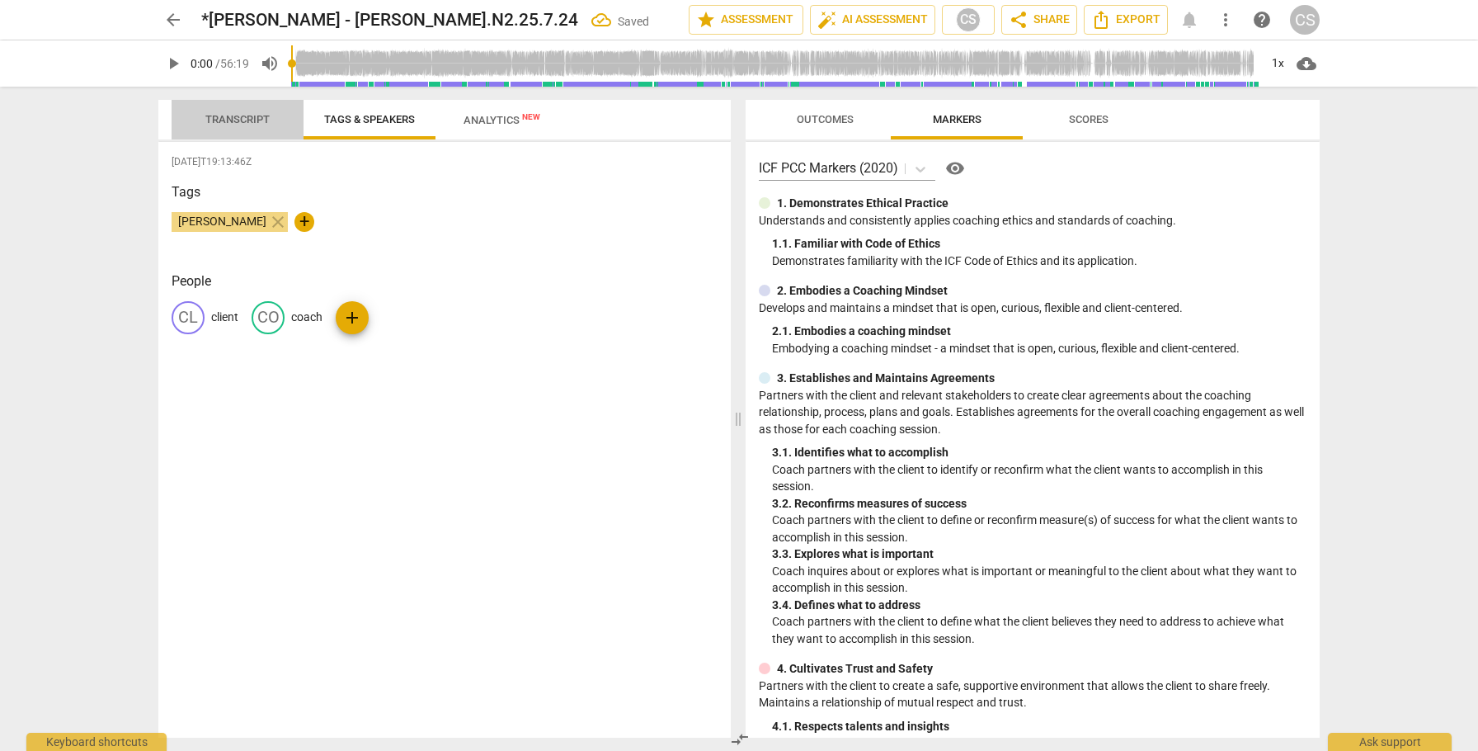
click at [242, 118] on span "Transcript" at bounding box center [237, 119] width 64 height 12
